Goal: Task Accomplishment & Management: Use online tool/utility

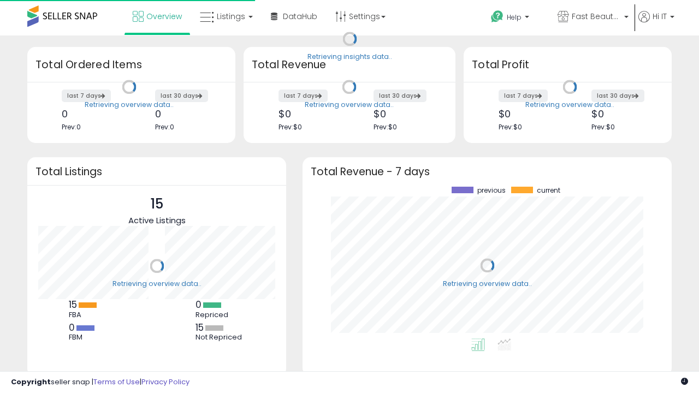
scroll to position [152, 347]
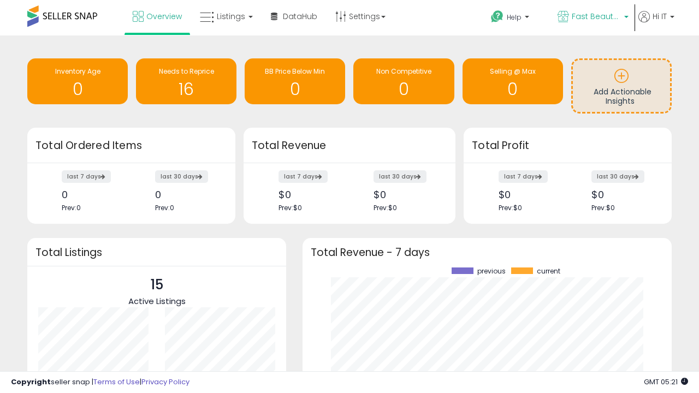
click at [592, 17] on span "Fast Beauty ([GEOGRAPHIC_DATA])" at bounding box center [596, 16] width 49 height 11
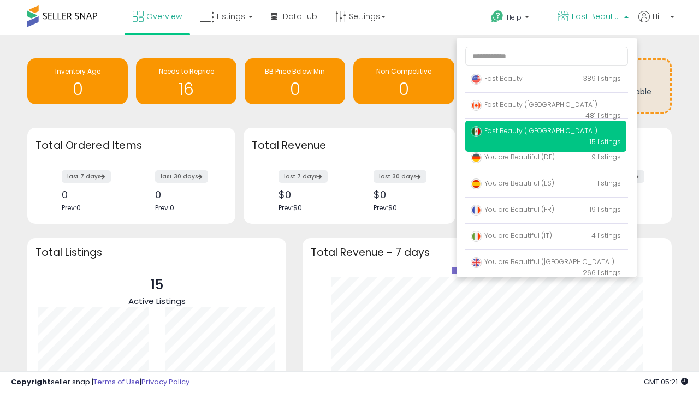
click at [546, 264] on span "You are Beautiful ([GEOGRAPHIC_DATA])" at bounding box center [543, 261] width 144 height 9
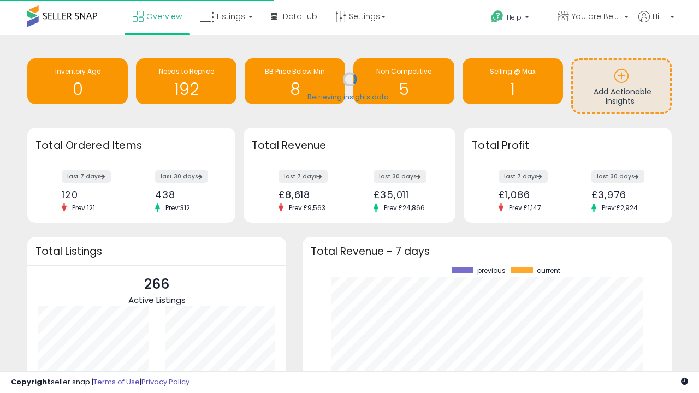
scroll to position [152, 347]
click at [225, 16] on span "Listings" at bounding box center [231, 16] width 28 height 11
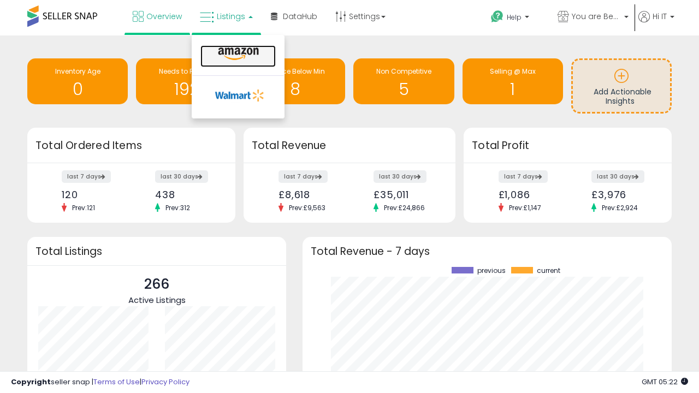
click at [237, 54] on icon at bounding box center [239, 54] width 48 height 14
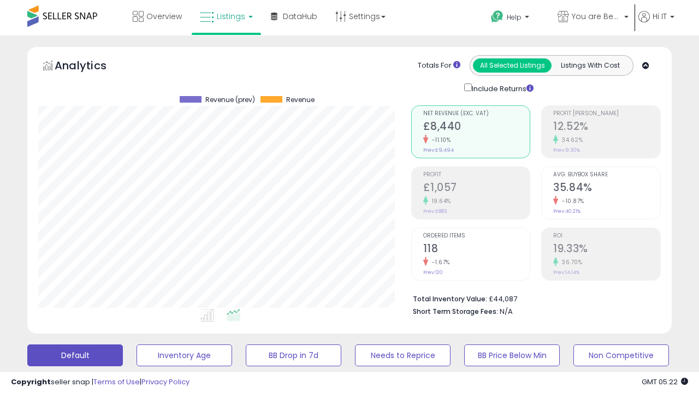
scroll to position [224, 373]
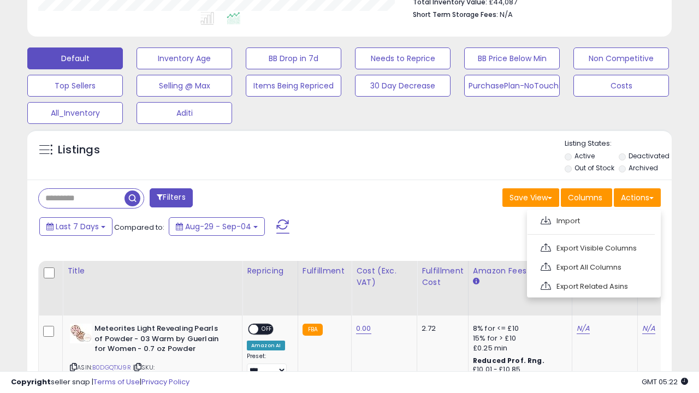
click at [546, 219] on span at bounding box center [546, 220] width 10 height 8
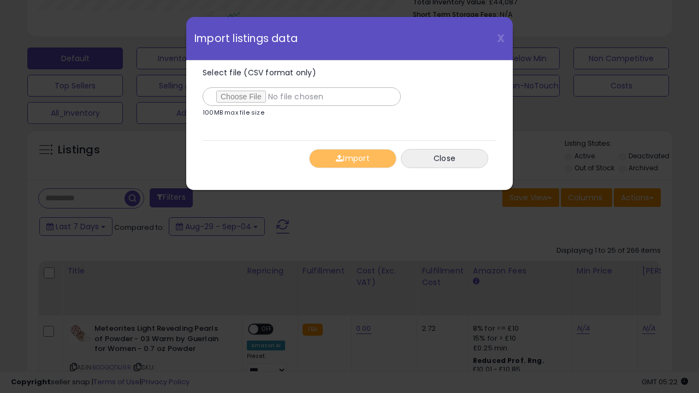
type input "**********"
click at [352, 158] on button "Import" at bounding box center [352, 158] width 87 height 19
